Goal: Task Accomplishment & Management: Complete application form

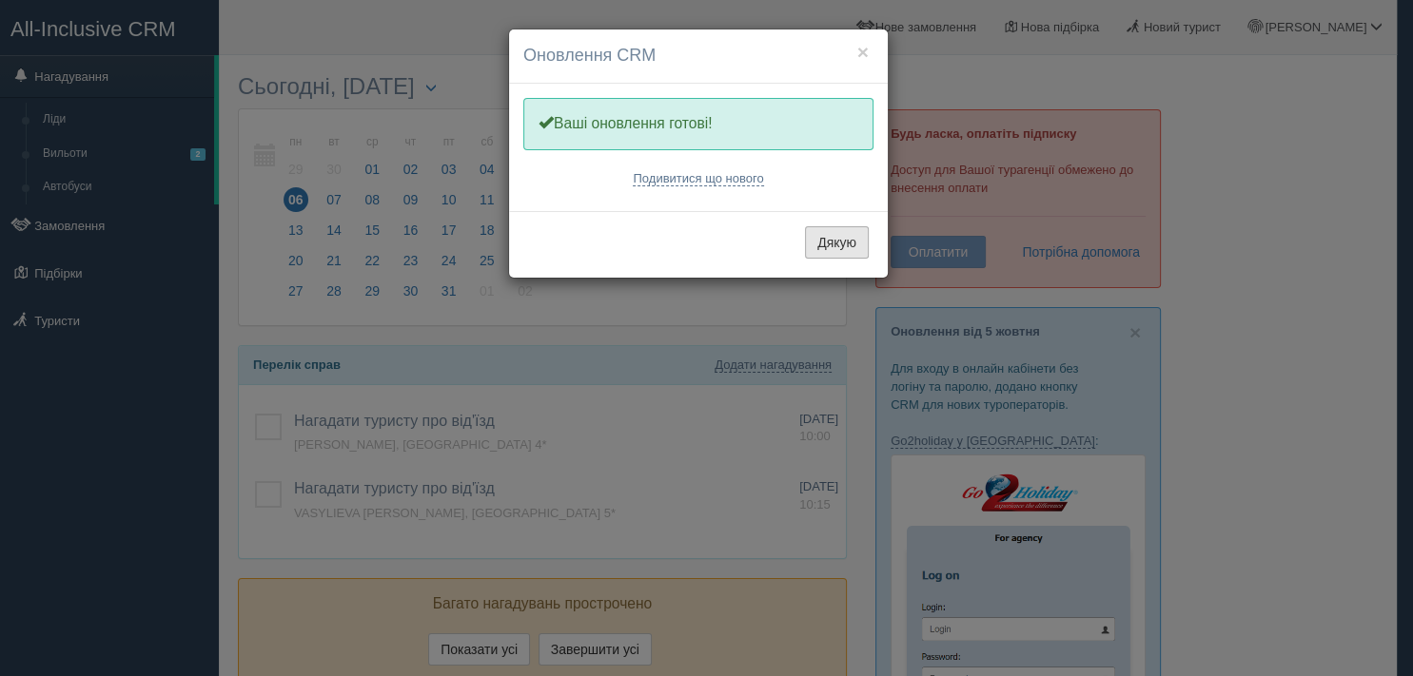
click at [847, 232] on button "Дякую" at bounding box center [837, 242] width 64 height 32
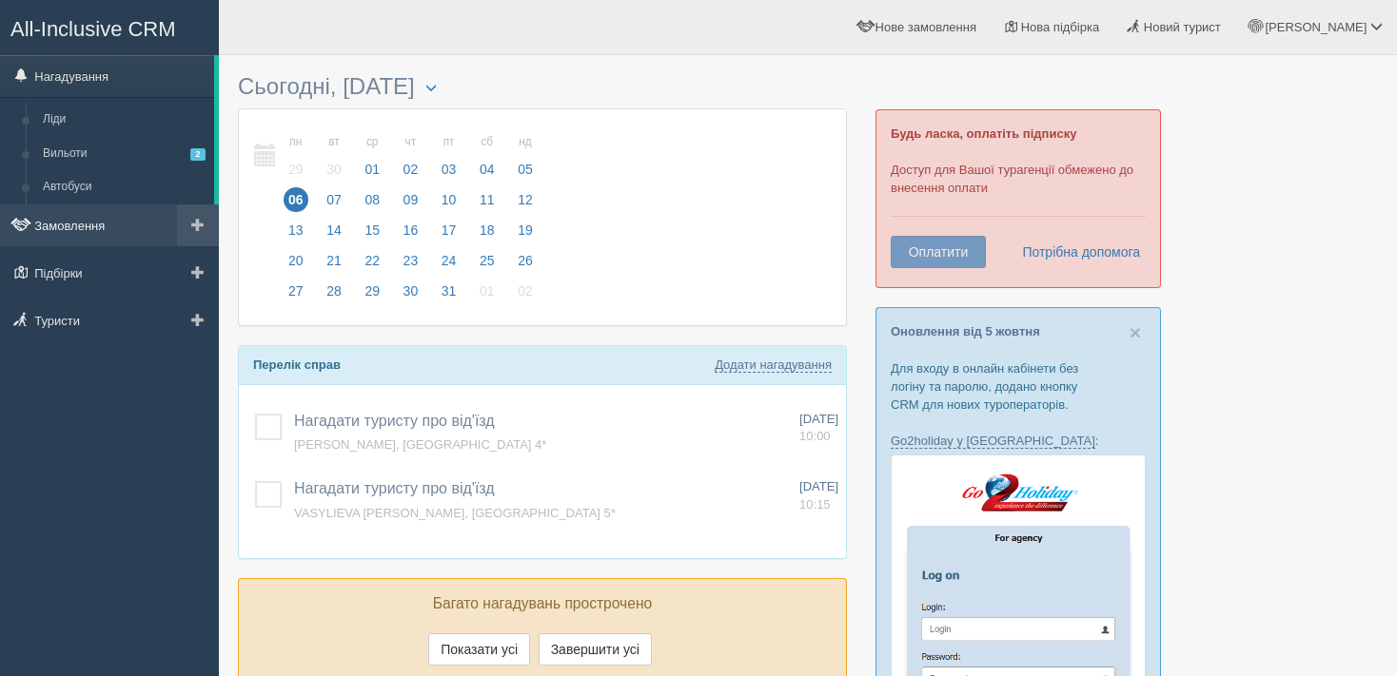
click at [135, 216] on link "Замовлення" at bounding box center [109, 226] width 219 height 42
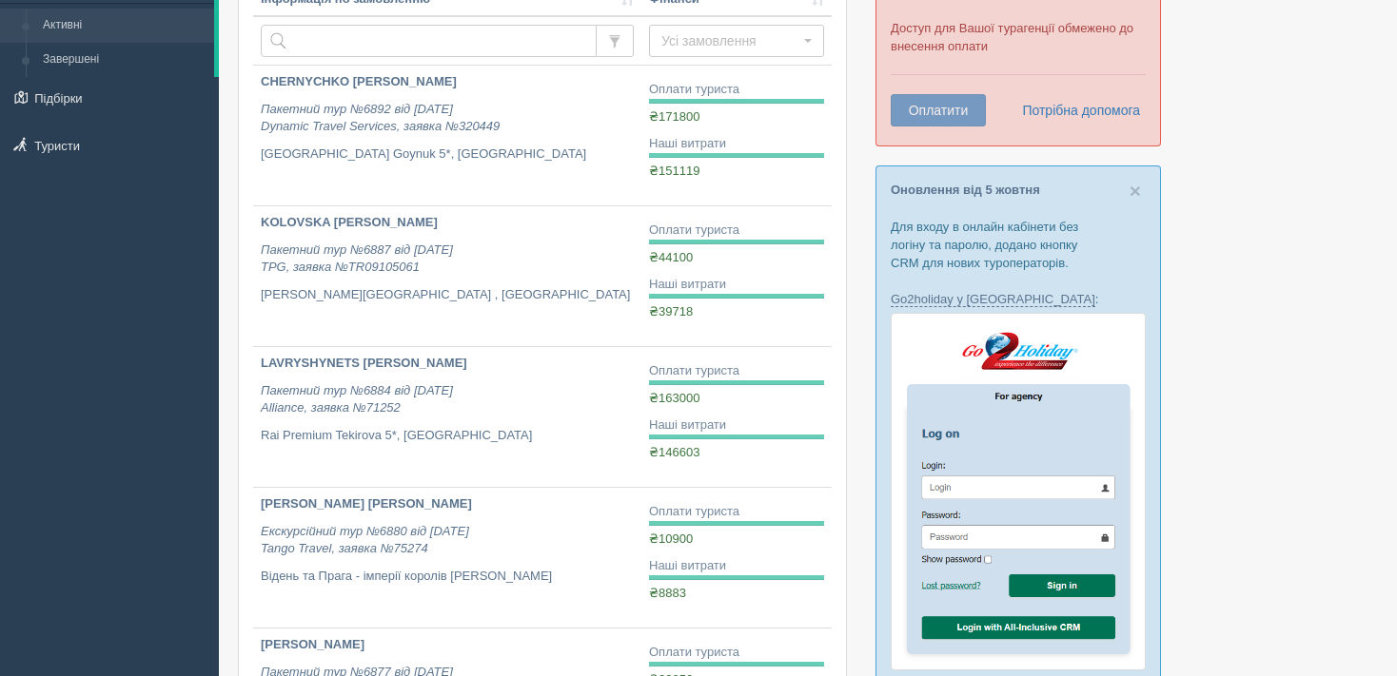
scroll to position [212, 0]
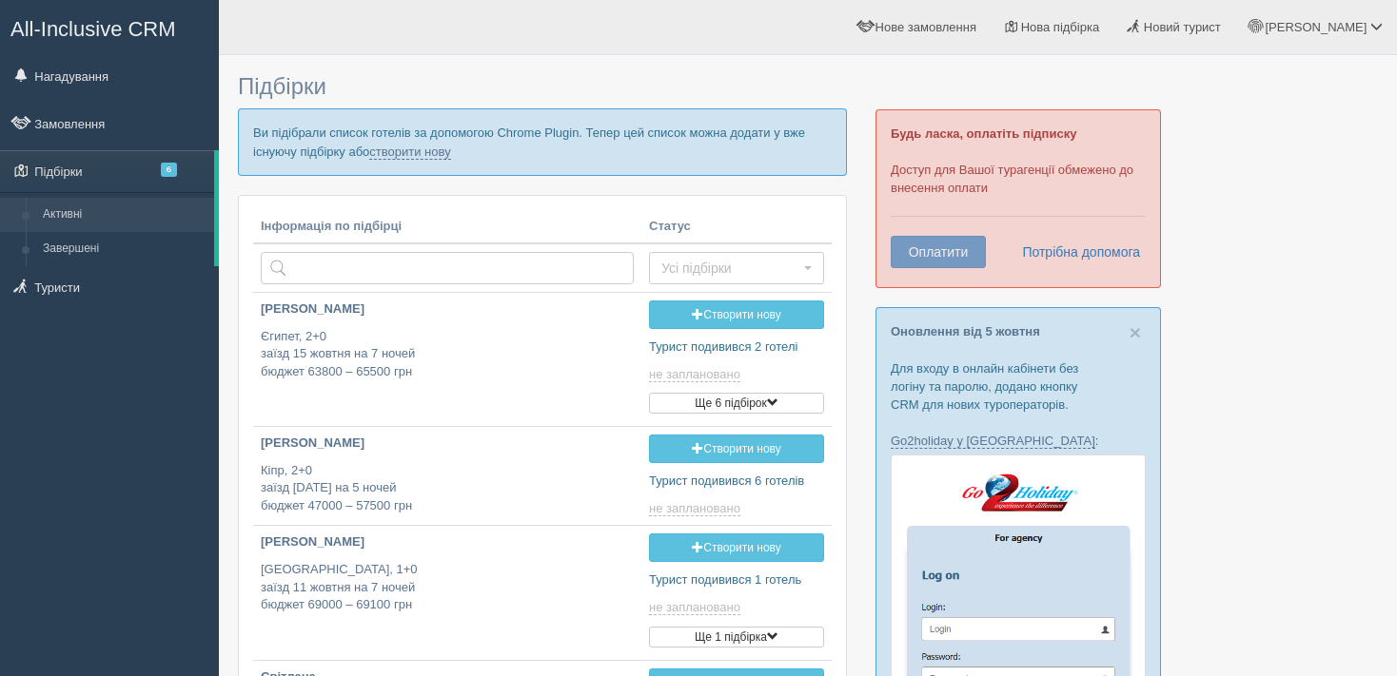
click at [62, 73] on link "Нагадування" at bounding box center [109, 76] width 219 height 42
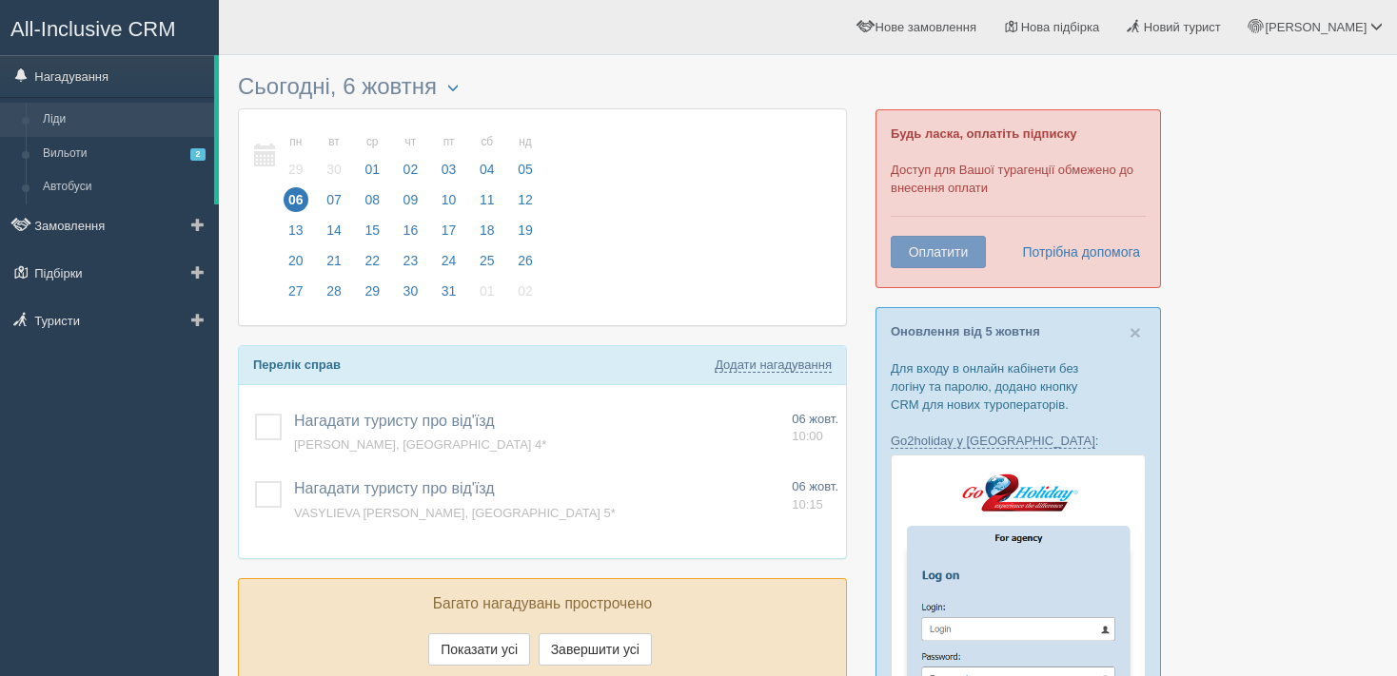
click at [131, 128] on link "Ліди" at bounding box center [124, 120] width 180 height 34
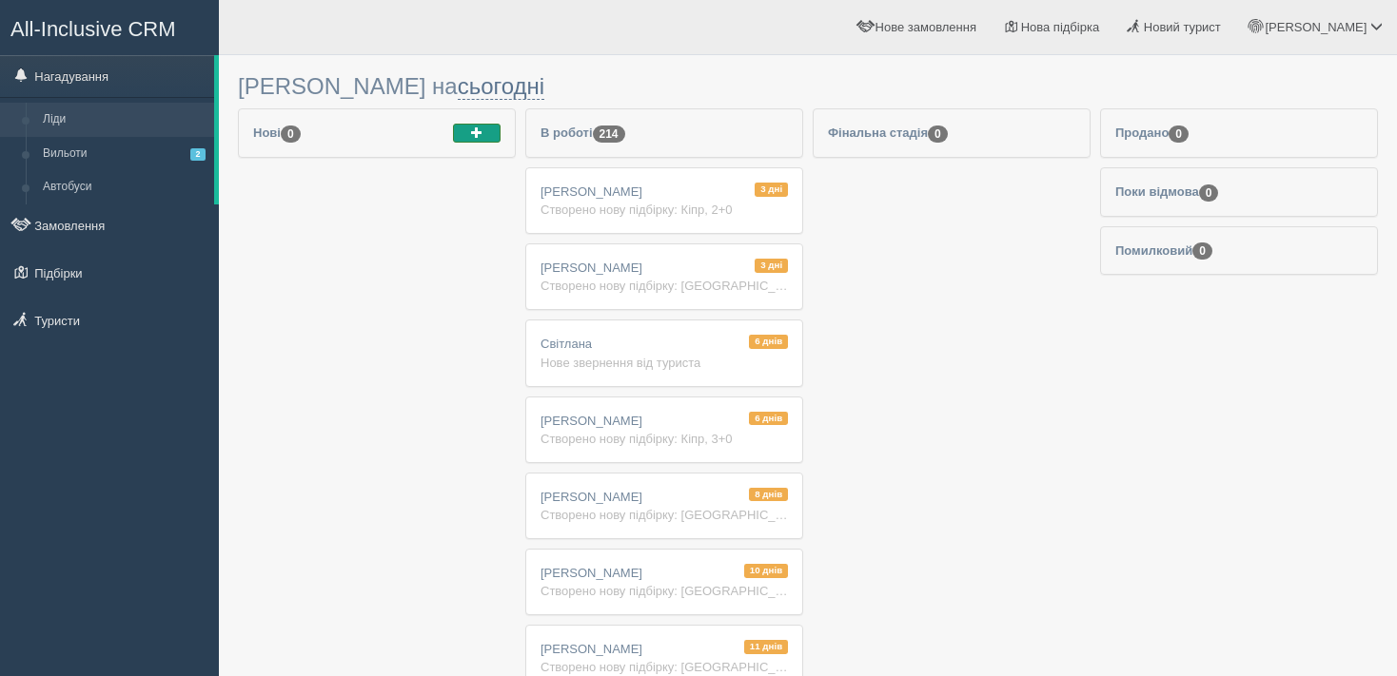
click at [473, 127] on span "button" at bounding box center [476, 132] width 11 height 11
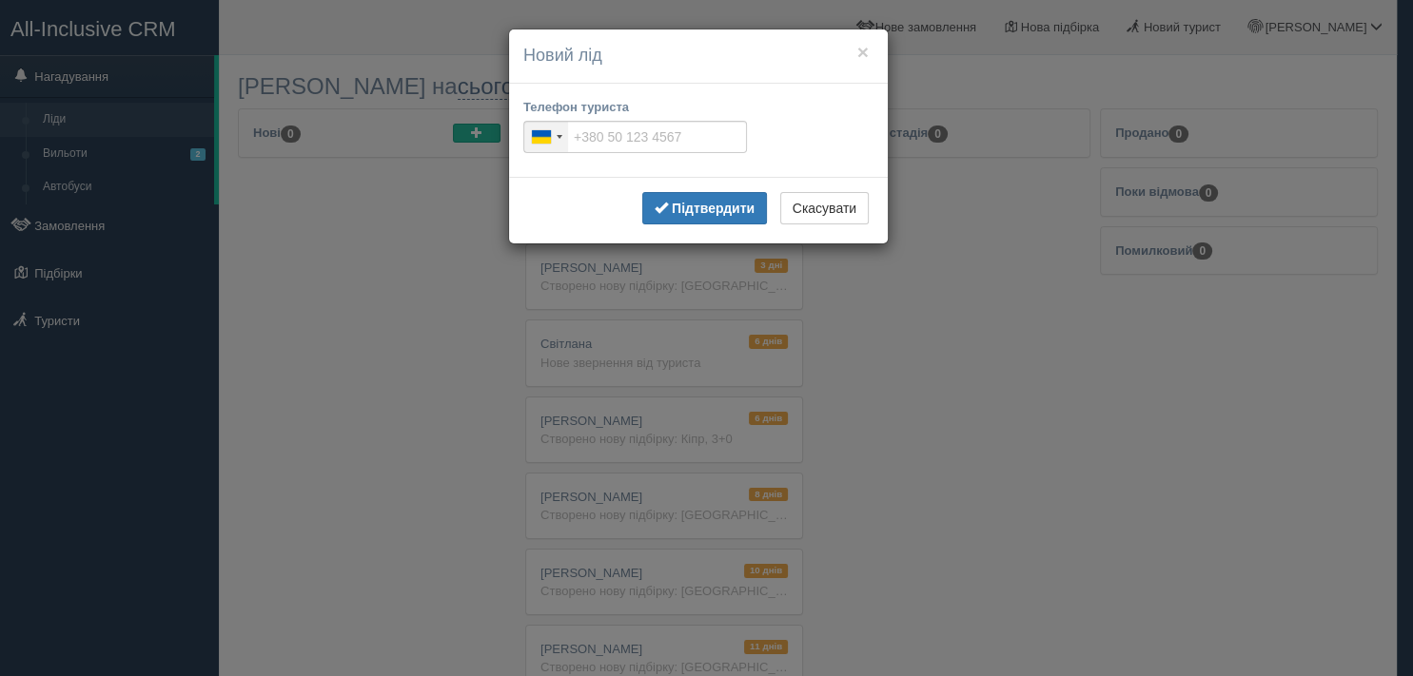
click at [554, 141] on div "[GEOGRAPHIC_DATA] +380" at bounding box center [546, 137] width 44 height 30
type input "[PHONE_NUMBER]"
click at [691, 204] on b "Підтвердити" at bounding box center [713, 208] width 83 height 15
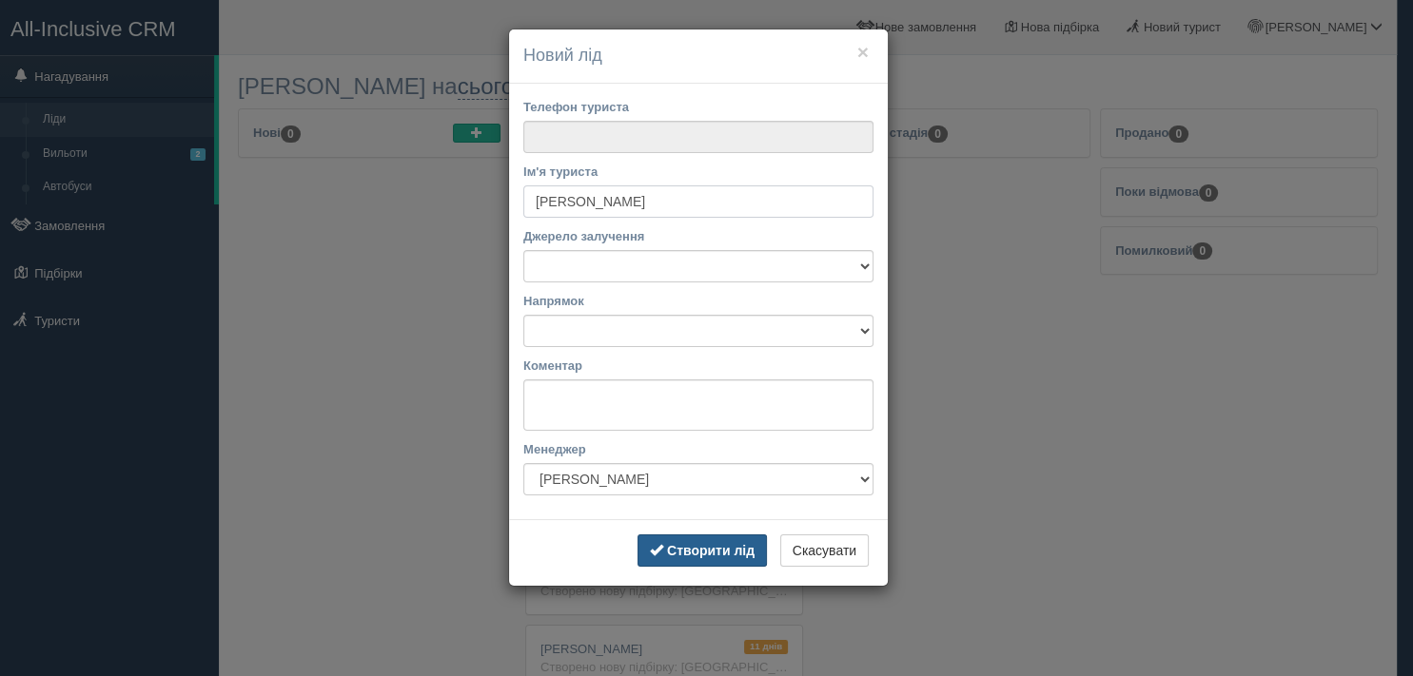
type input "[PERSON_NAME]"
click at [694, 542] on button "Створити лід" at bounding box center [701, 551] width 129 height 32
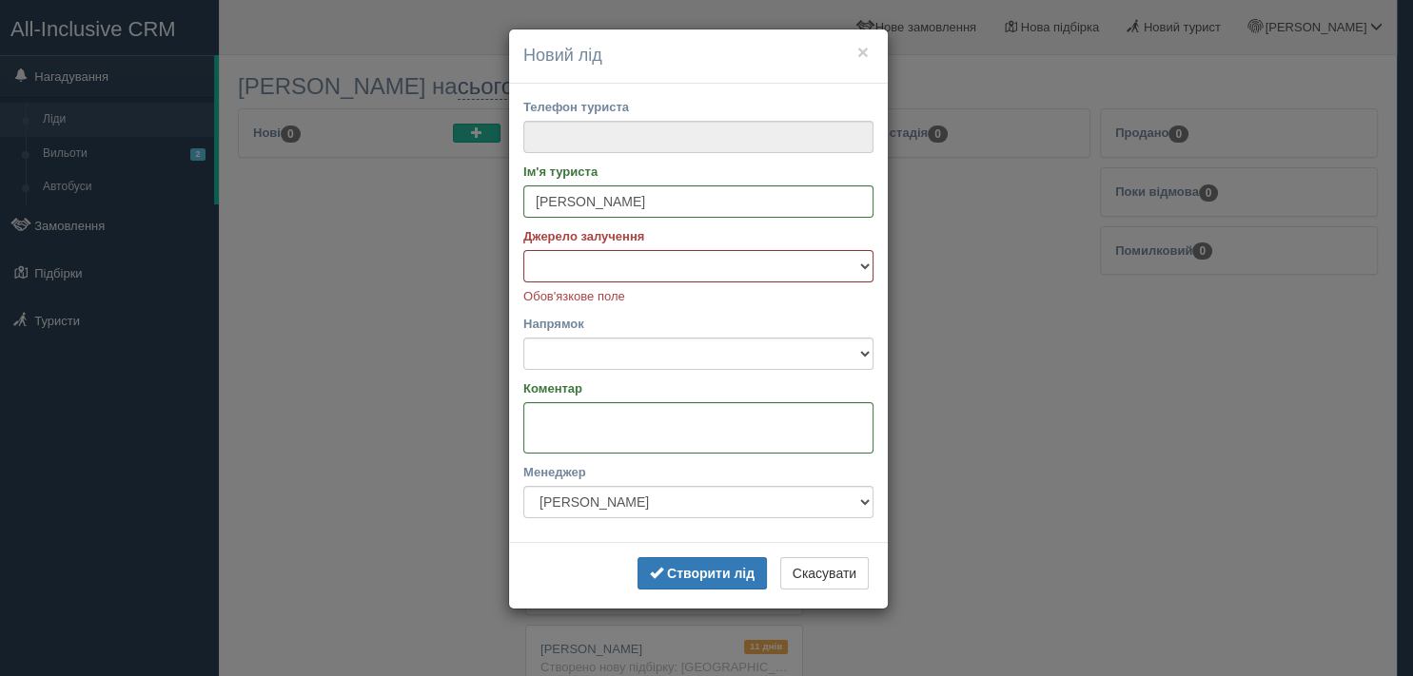
click at [523, 250] on select "Facebook Instagram Telegram Viber З вулиці Постійний турист Рекомендація Сайт" at bounding box center [698, 266] width 350 height 32
select select "14264"
click option "Рекомендація" at bounding box center [0, 0] width 0 height 0
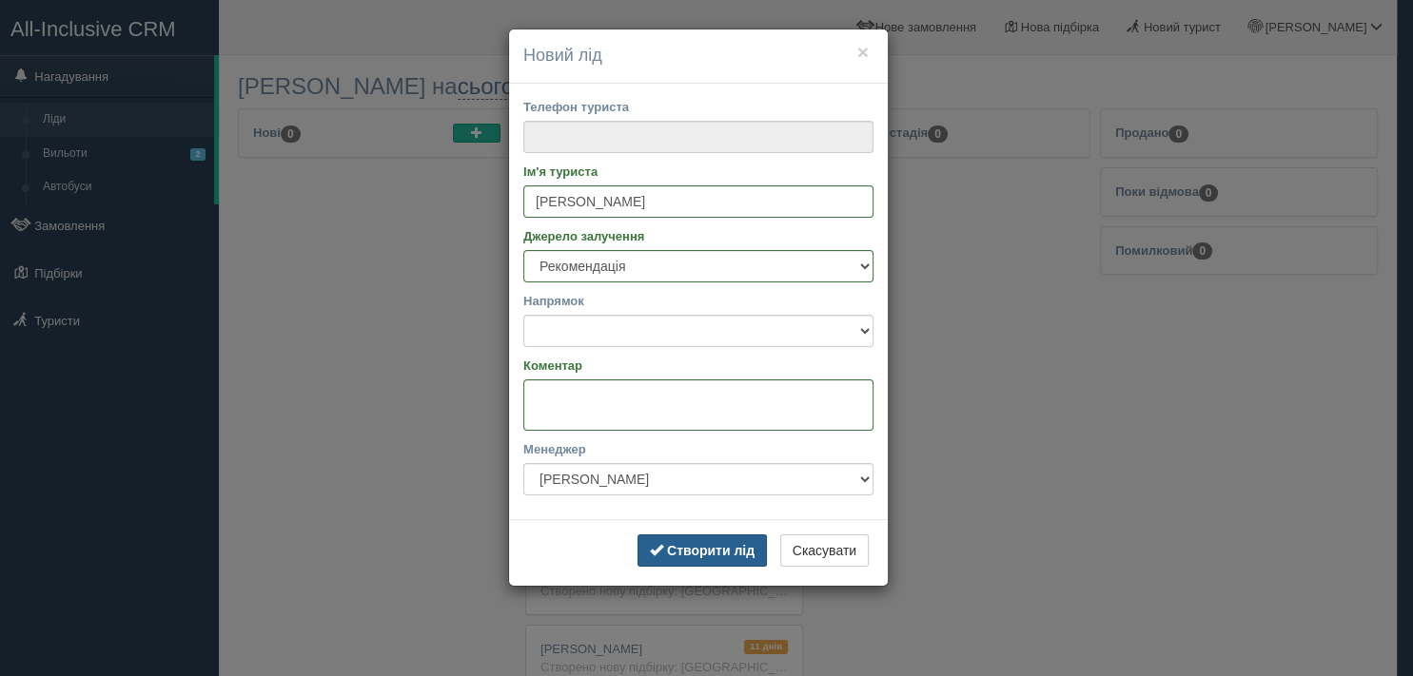
click at [695, 546] on b "Створити лід" at bounding box center [711, 550] width 88 height 15
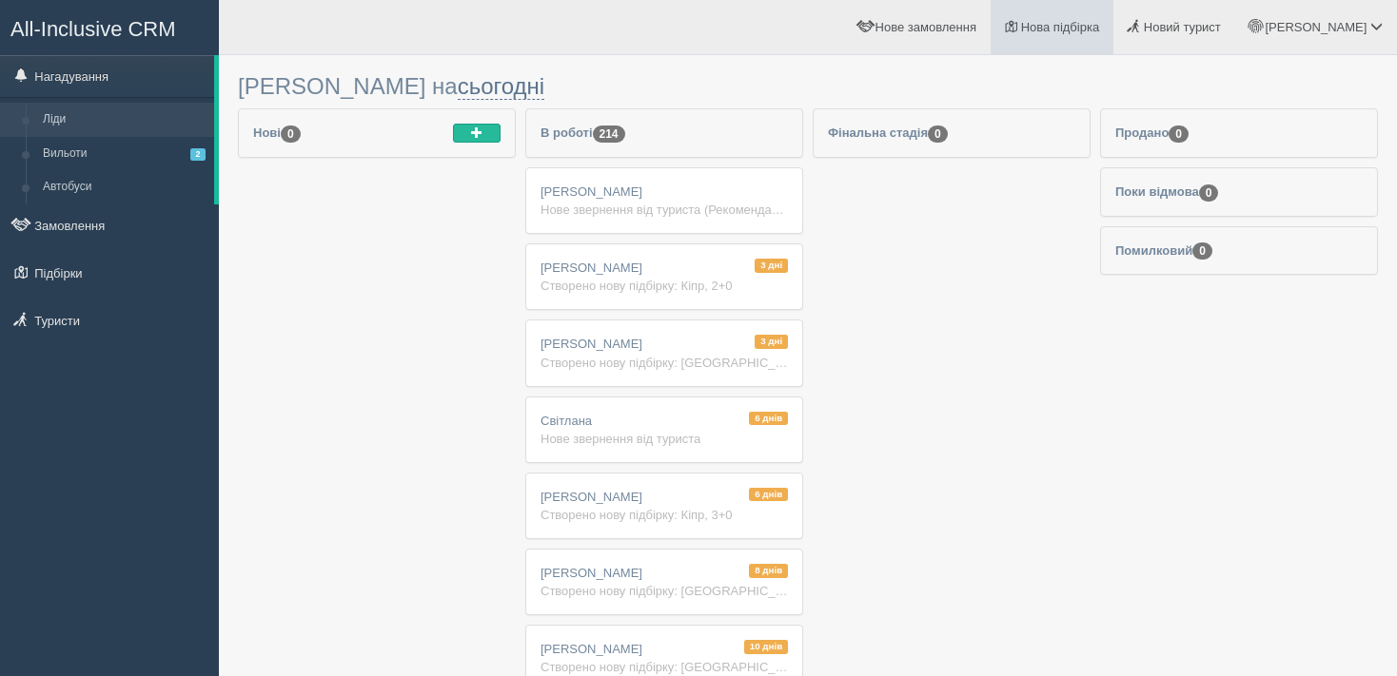
click at [1100, 29] on span "Нова підбірка" at bounding box center [1060, 27] width 79 height 14
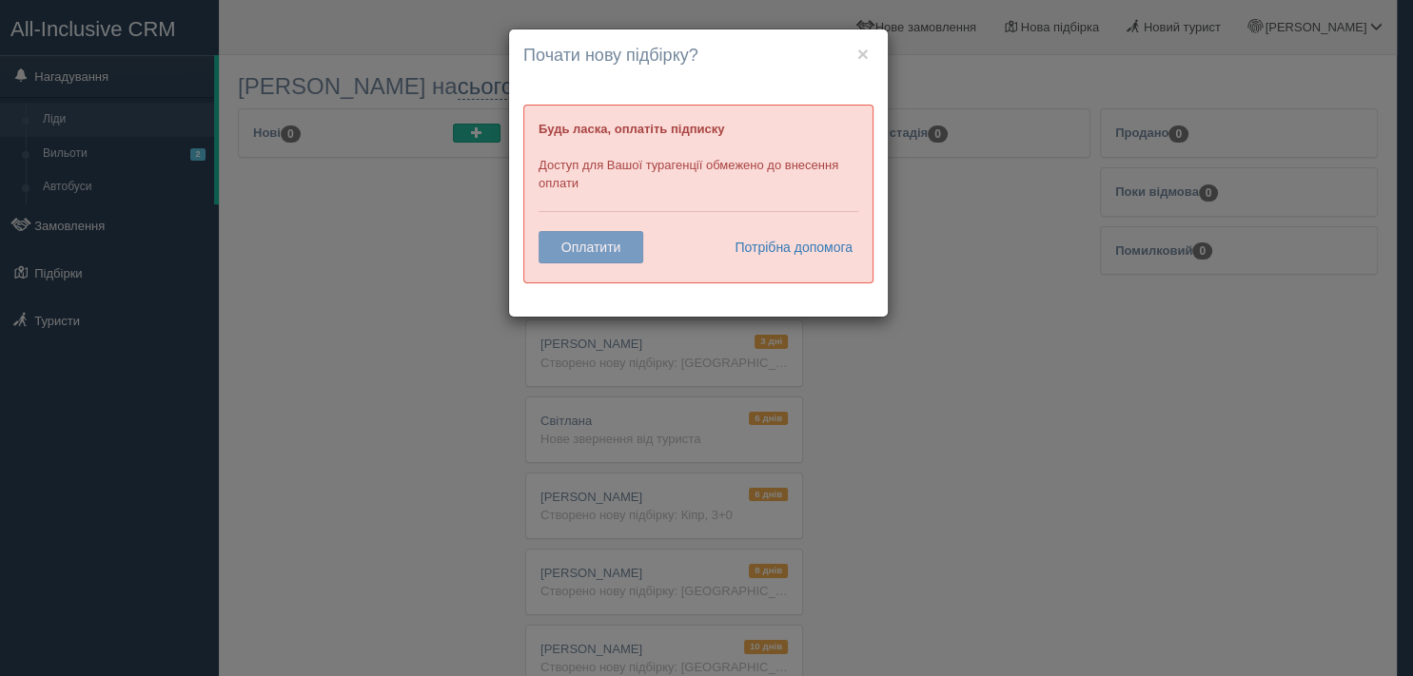
click at [919, 387] on div "× Почати нову підбірку? Додати готелі у нову підбірку? Будь ласка, оплатіть під…" at bounding box center [706, 338] width 1413 height 676
